Goal: Find contact information: Find contact information

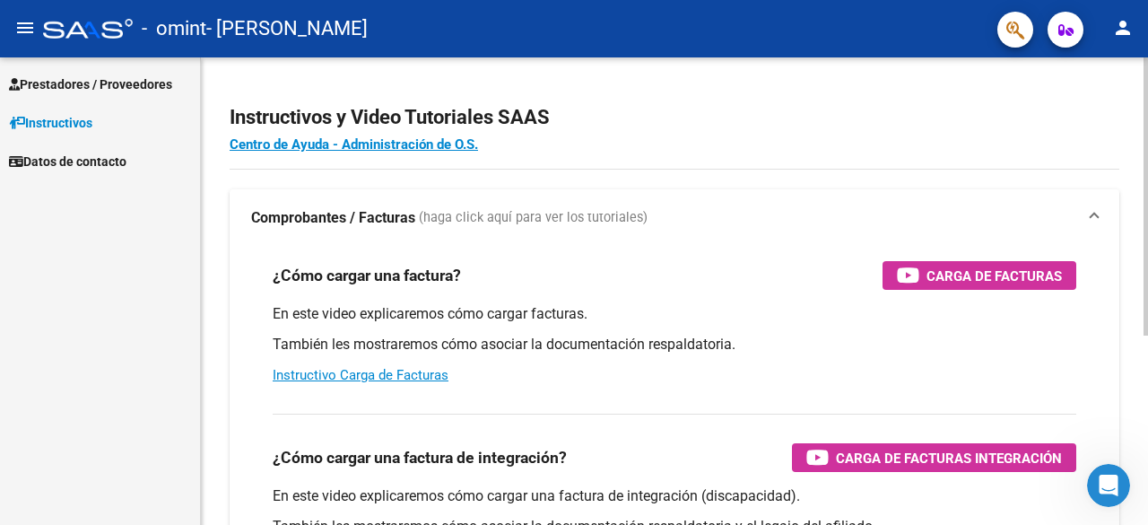
click at [669, 127] on h2 "Instructivos y Video Tutoriales SAAS" at bounding box center [675, 117] width 890 height 34
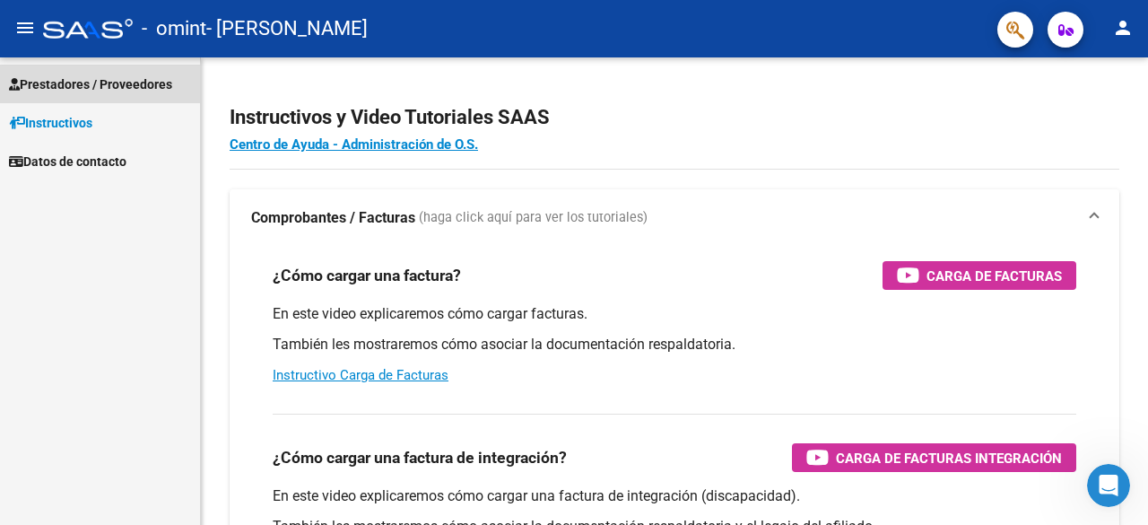
click at [127, 83] on span "Prestadores / Proveedores" at bounding box center [90, 84] width 163 height 20
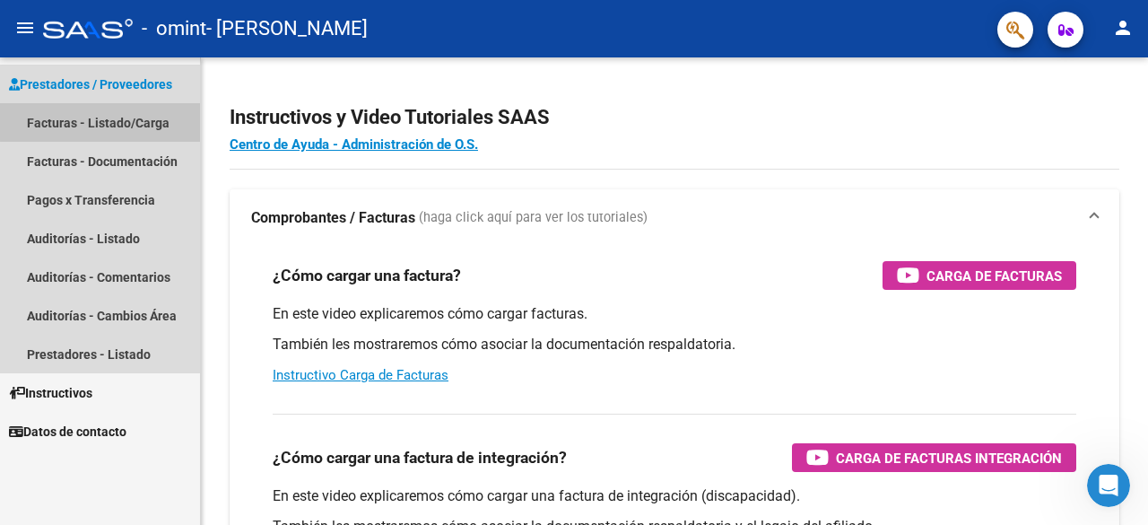
click at [123, 116] on link "Facturas - Listado/Carga" at bounding box center [100, 122] width 200 height 39
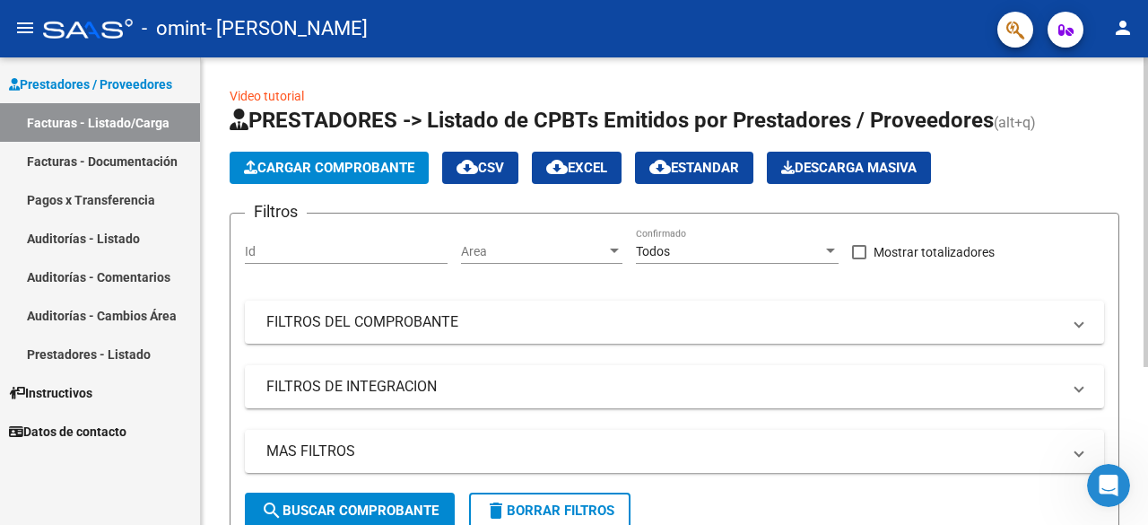
click at [1148, 200] on div at bounding box center [1146, 212] width 4 height 310
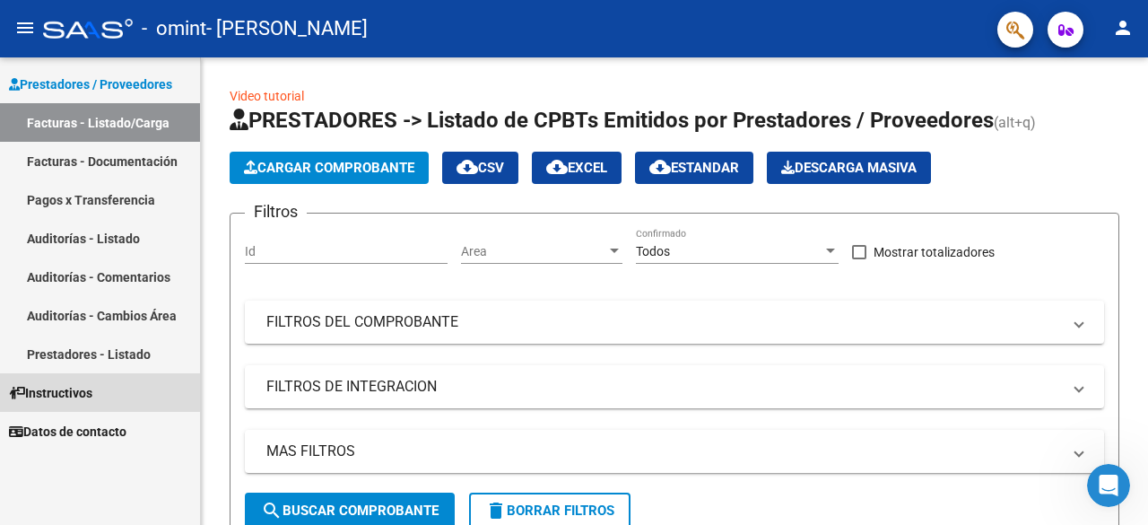
click at [90, 389] on span "Instructivos" at bounding box center [50, 393] width 83 height 20
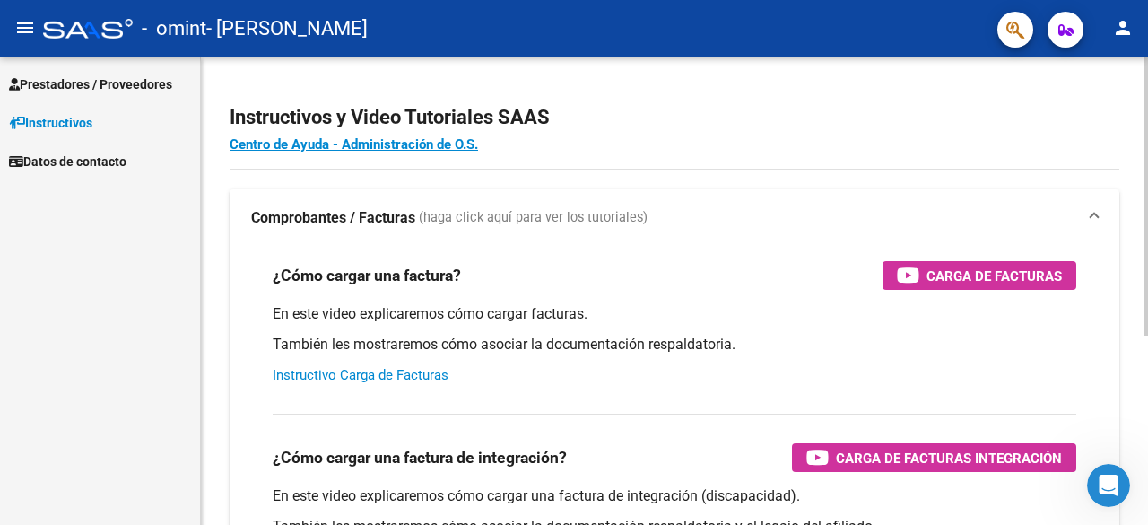
click at [1100, 63] on div "Instructivos y Video Tutoriales SAAS Centro de Ayuda - Administración de O.S. C…" at bounding box center [677, 450] width 952 height 787
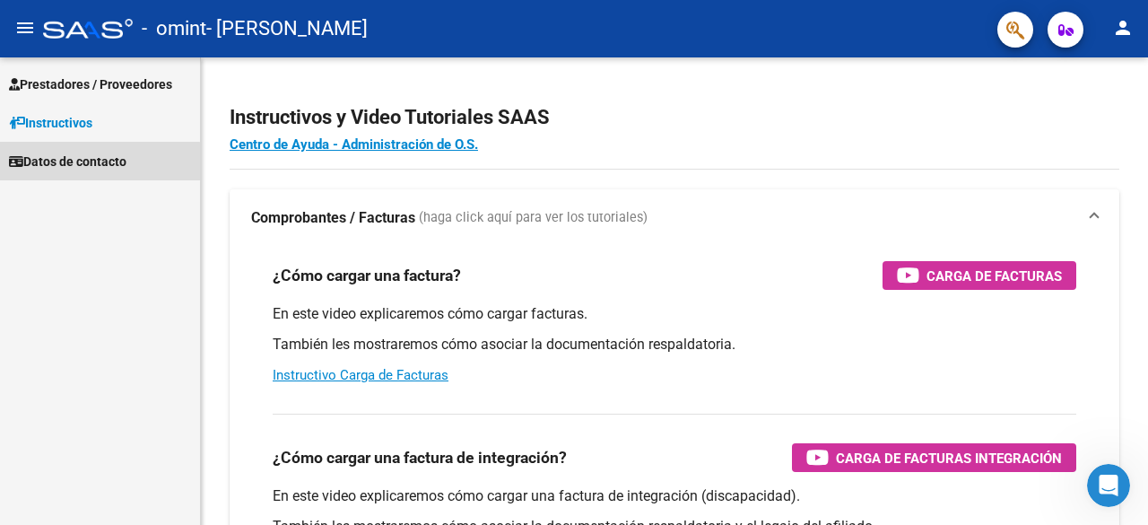
click at [97, 170] on span "Datos de contacto" at bounding box center [68, 162] width 118 height 20
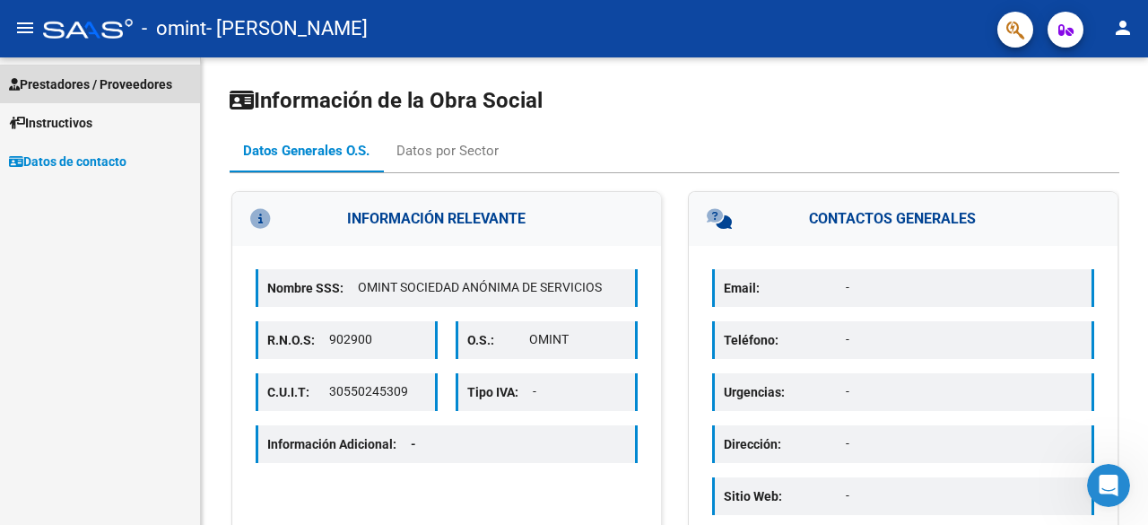
click at [99, 78] on span "Prestadores / Proveedores" at bounding box center [90, 84] width 163 height 20
